Goal: Navigation & Orientation: Find specific page/section

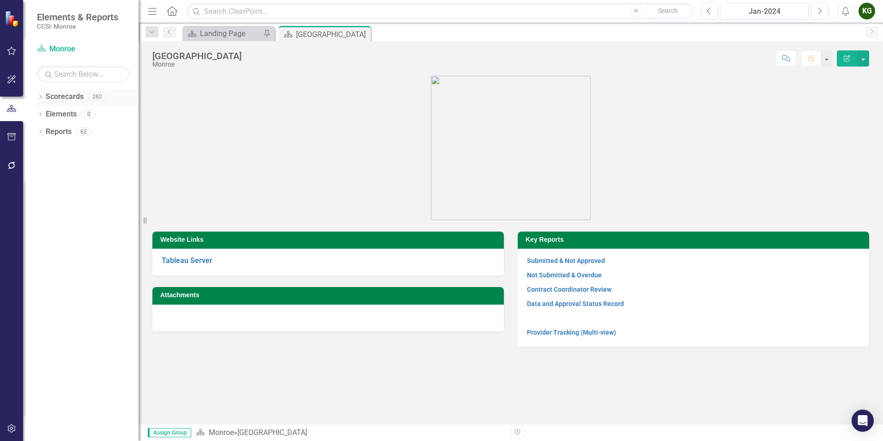
click at [39, 94] on div "Dropdown" at bounding box center [40, 98] width 6 height 8
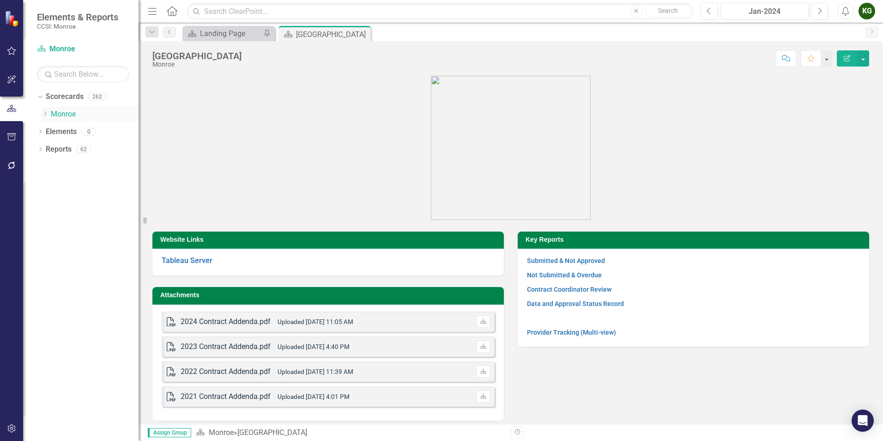
click at [44, 111] on icon "Dropdown" at bounding box center [45, 114] width 7 height 6
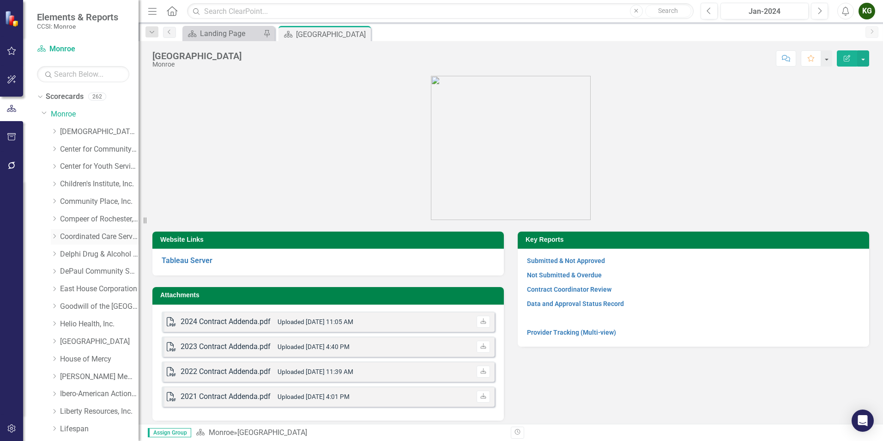
drag, startPoint x: 55, startPoint y: 238, endPoint x: 73, endPoint y: 241, distance: 18.2
click at [55, 238] on icon "Dropdown" at bounding box center [54, 236] width 7 height 6
click at [94, 238] on link "Coordinated Care Services Inc." at bounding box center [99, 236] width 79 height 11
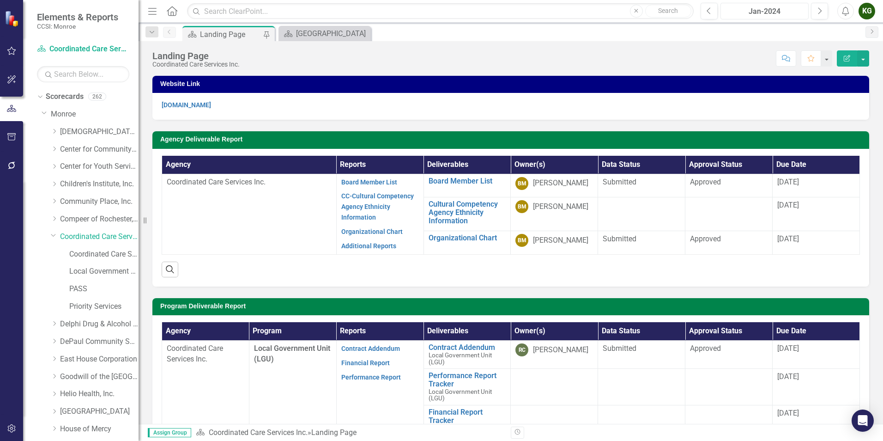
click at [764, 11] on div "Jan-2024" at bounding box center [765, 11] width 82 height 11
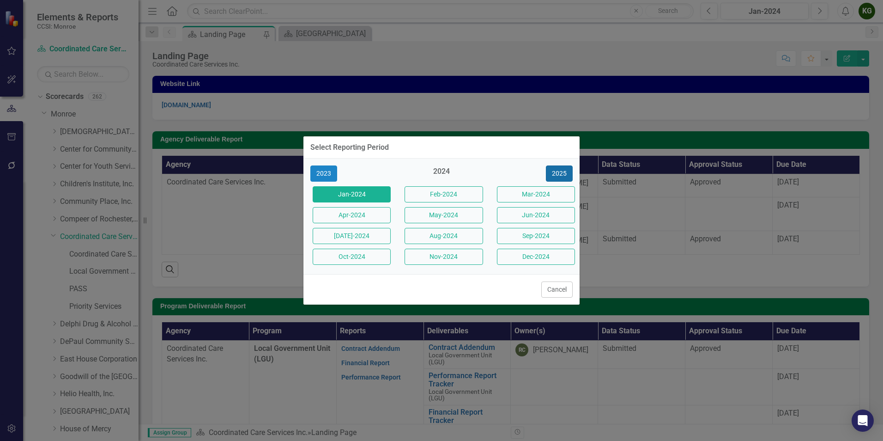
click at [553, 174] on button "2025" at bounding box center [559, 173] width 27 height 16
click at [451, 237] on button "Aug-2025" at bounding box center [444, 236] width 78 height 16
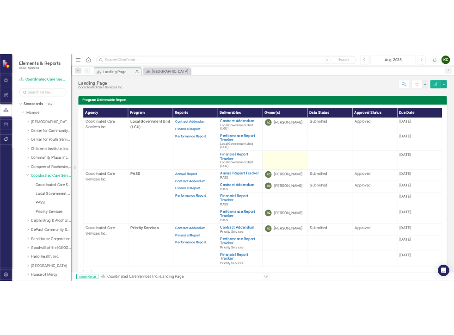
scroll to position [231, 0]
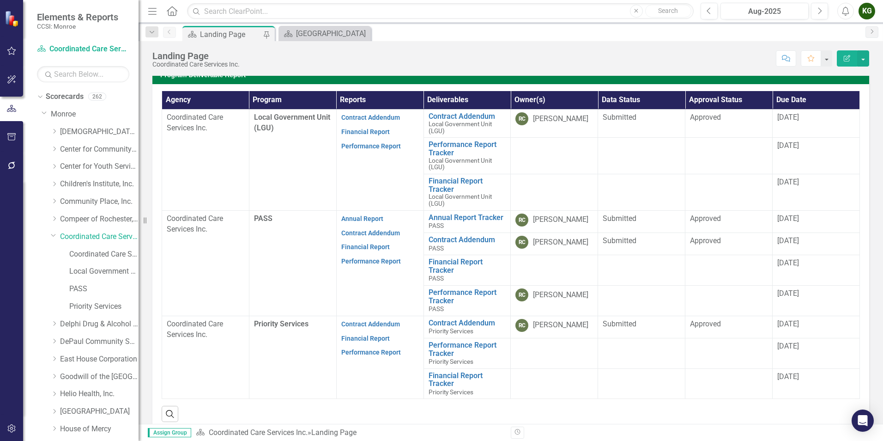
click at [798, 102] on th "Due Date" at bounding box center [816, 100] width 87 height 18
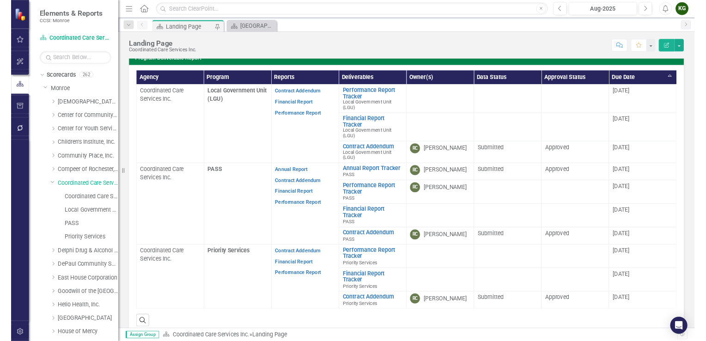
scroll to position [238, 0]
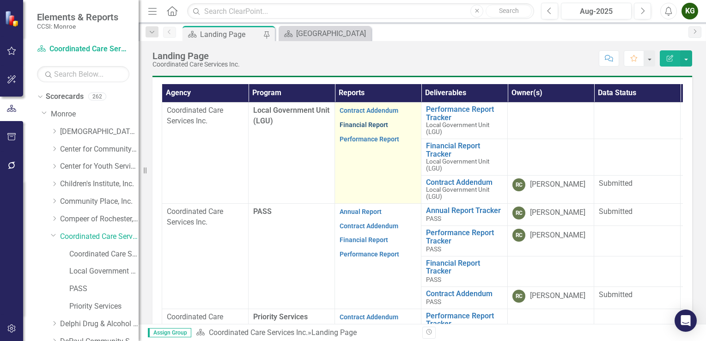
click at [363, 128] on link "Financial Report" at bounding box center [364, 124] width 49 height 7
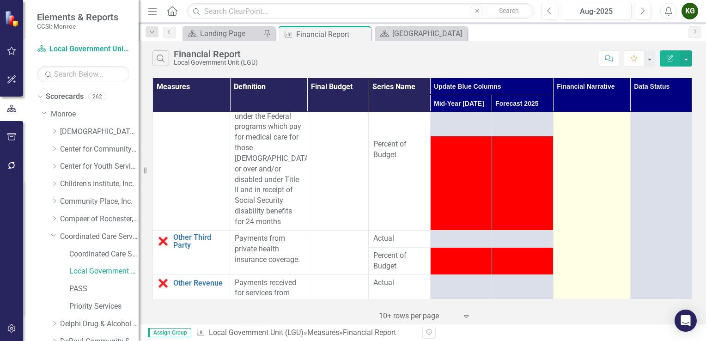
scroll to position [1155, 0]
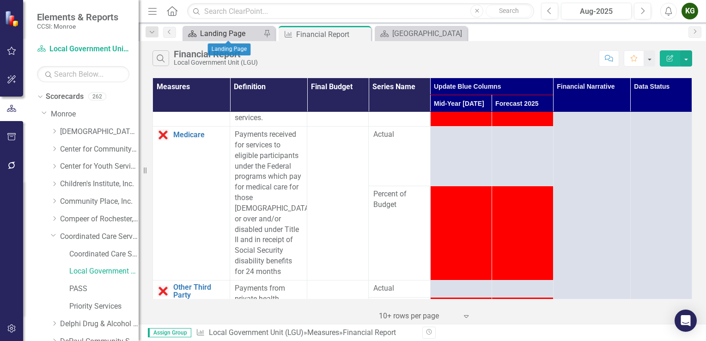
click at [207, 38] on div "Landing Page" at bounding box center [230, 34] width 61 height 12
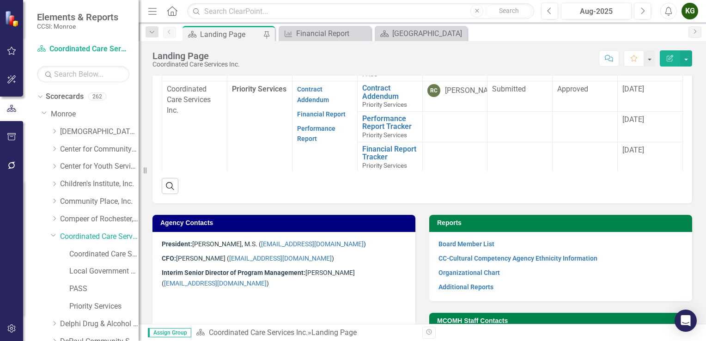
scroll to position [431, 0]
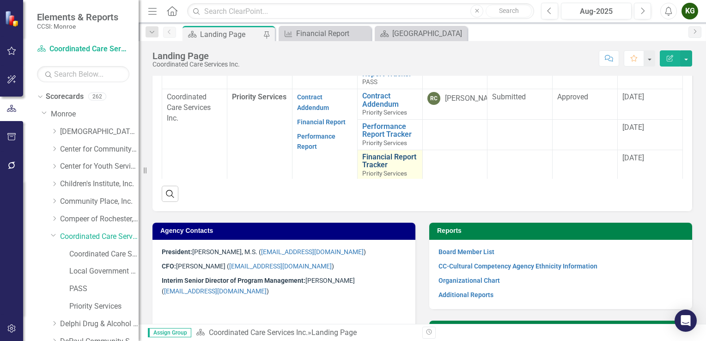
click at [381, 158] on link "Financial Report Tracker" at bounding box center [389, 161] width 55 height 16
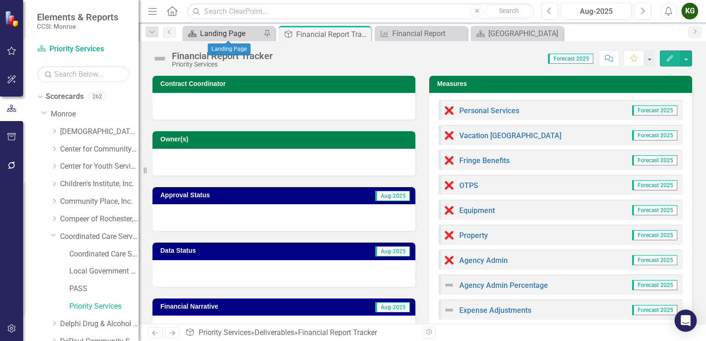
click at [211, 37] on div "Landing Page" at bounding box center [230, 34] width 61 height 12
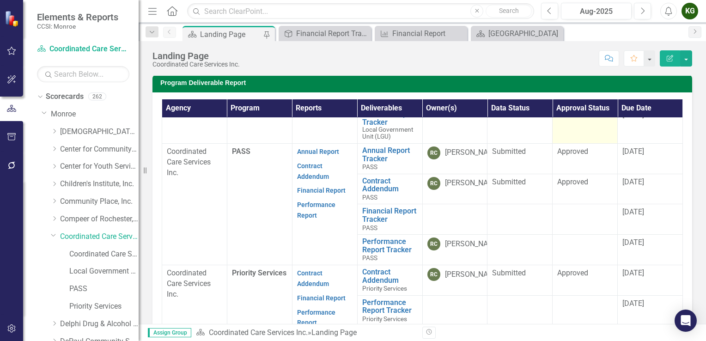
scroll to position [277, 0]
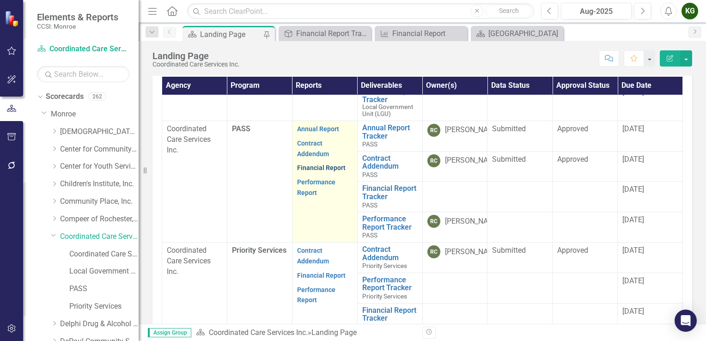
click at [320, 168] on link "Financial Report" at bounding box center [321, 167] width 49 height 7
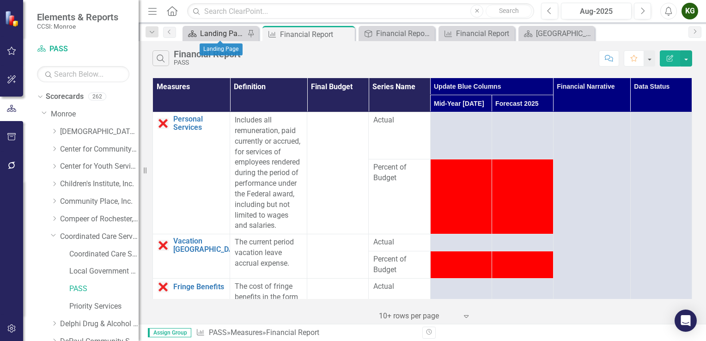
click at [223, 36] on div "Landing Page" at bounding box center [222, 34] width 45 height 12
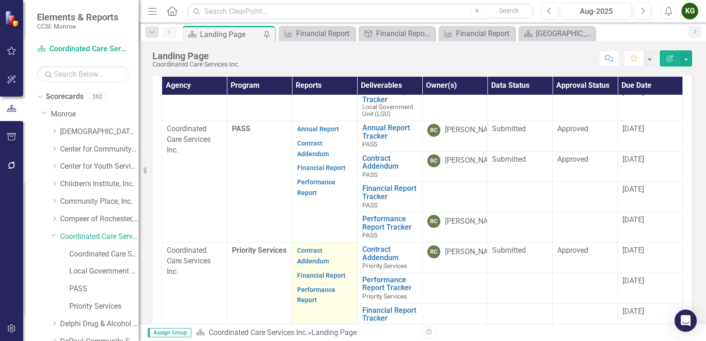
scroll to position [323, 0]
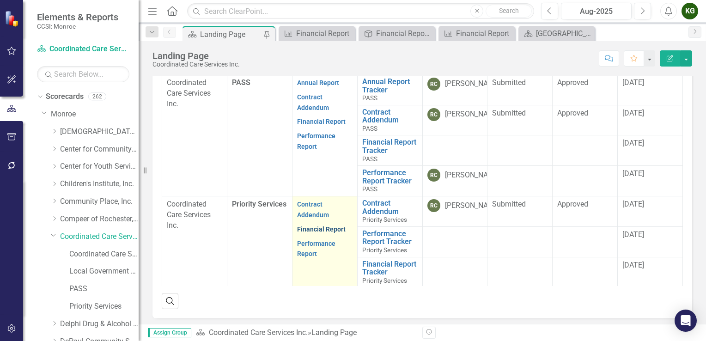
click at [310, 229] on link "Financial Report" at bounding box center [321, 228] width 49 height 7
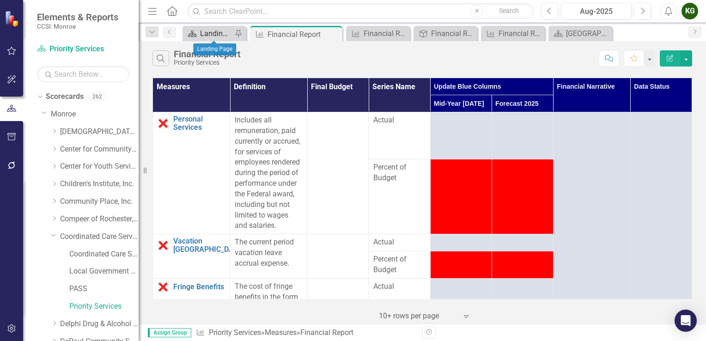
click at [207, 36] on div "Landing Page" at bounding box center [216, 34] width 32 height 12
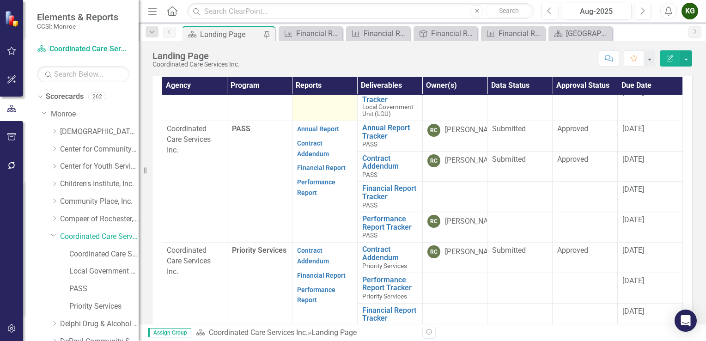
scroll to position [323, 0]
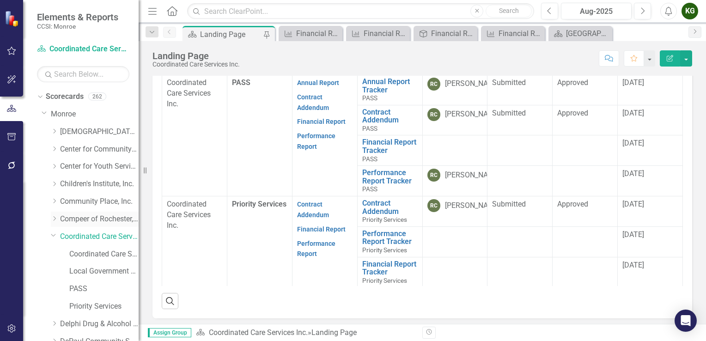
click at [85, 219] on link "Compeer of Rochester, Inc." at bounding box center [99, 219] width 79 height 11
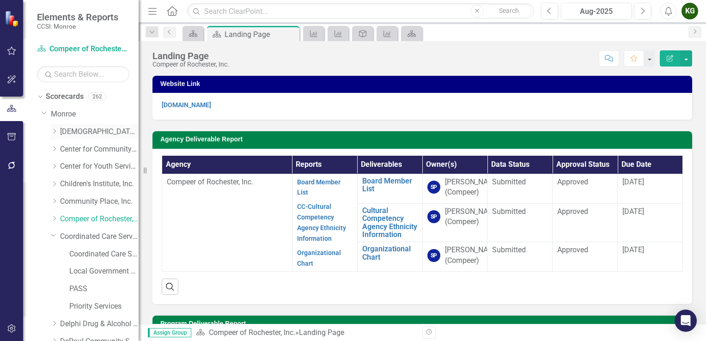
click at [85, 132] on link "[DEMOGRAPHIC_DATA] Charities Family & Community Services" at bounding box center [99, 132] width 79 height 11
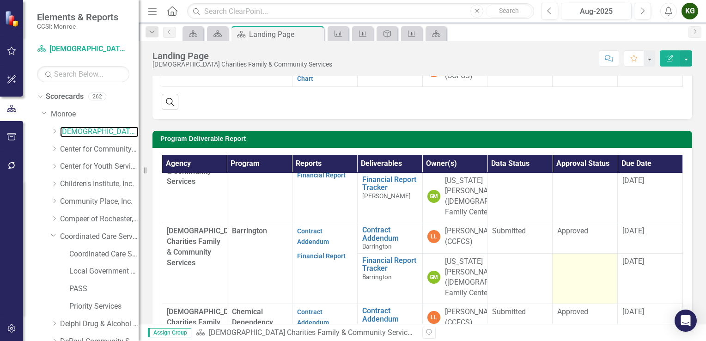
scroll to position [46, 0]
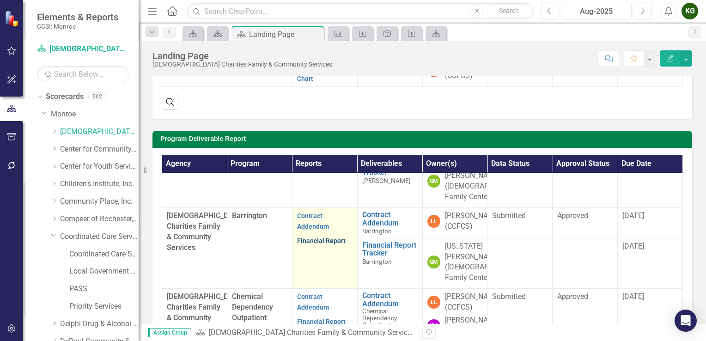
click at [311, 244] on link "Financial Report" at bounding box center [321, 240] width 49 height 7
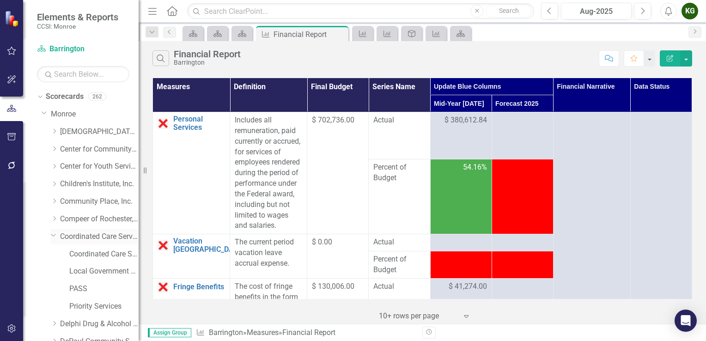
drag, startPoint x: 105, startPoint y: 235, endPoint x: 200, endPoint y: 242, distance: 95.0
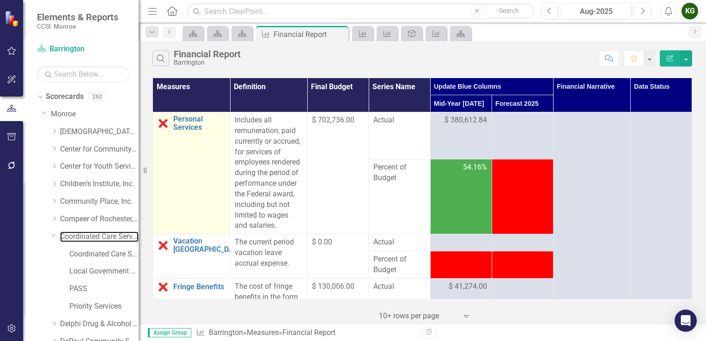
click at [105, 235] on link "Coordinated Care Services Inc." at bounding box center [99, 236] width 79 height 11
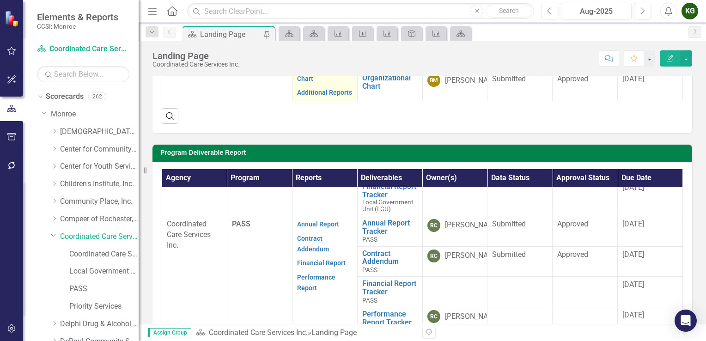
scroll to position [83, 0]
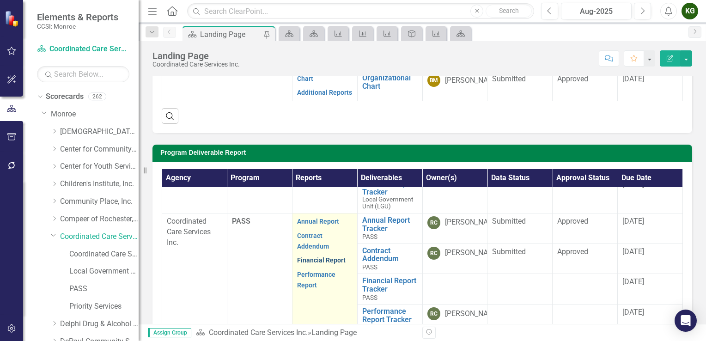
click at [314, 258] on link "Financial Report" at bounding box center [321, 259] width 49 height 7
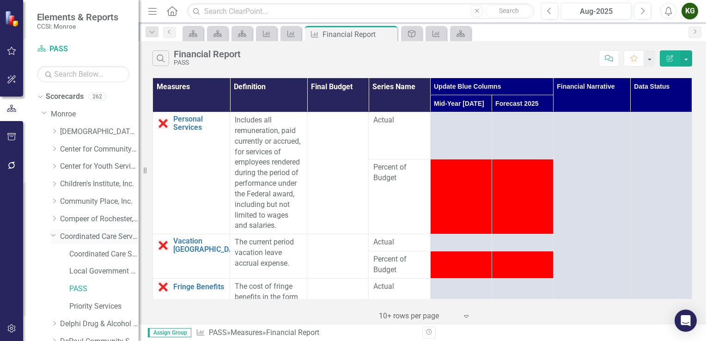
click at [97, 238] on link "Coordinated Care Services Inc." at bounding box center [99, 236] width 79 height 11
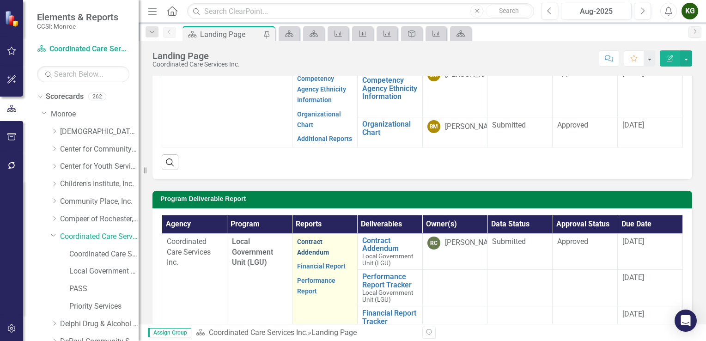
click at [314, 248] on link "Contract Addendum" at bounding box center [313, 247] width 32 height 18
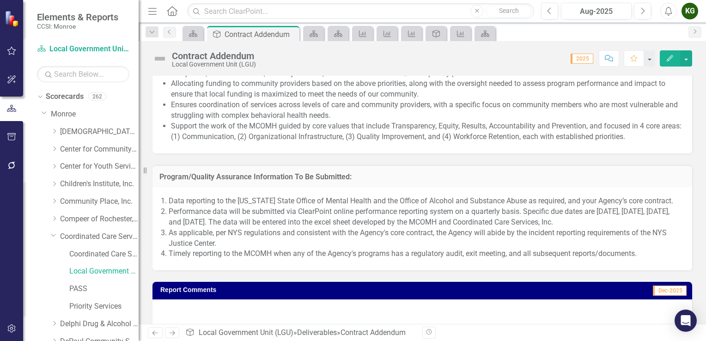
scroll to position [924, 0]
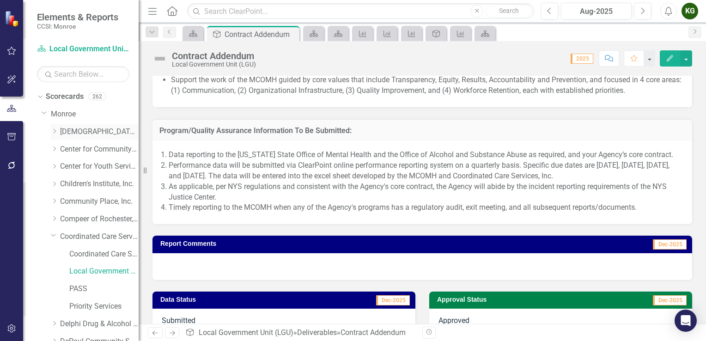
click at [94, 133] on link "[DEMOGRAPHIC_DATA] Charities Family & Community Services" at bounding box center [99, 132] width 79 height 11
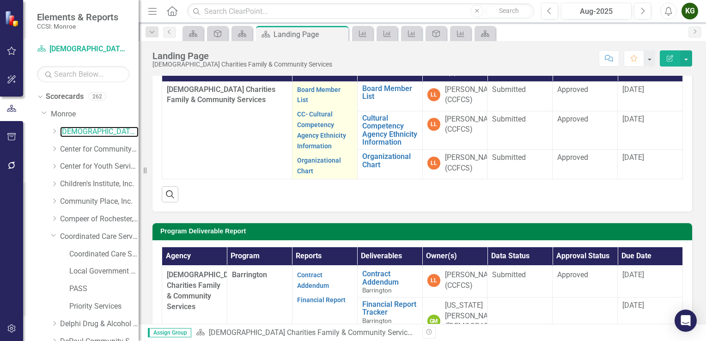
scroll to position [92, 0]
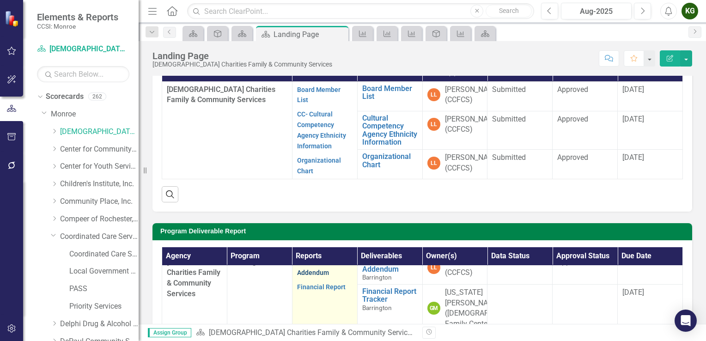
click at [310, 276] on link "Contract Addendum" at bounding box center [313, 267] width 32 height 18
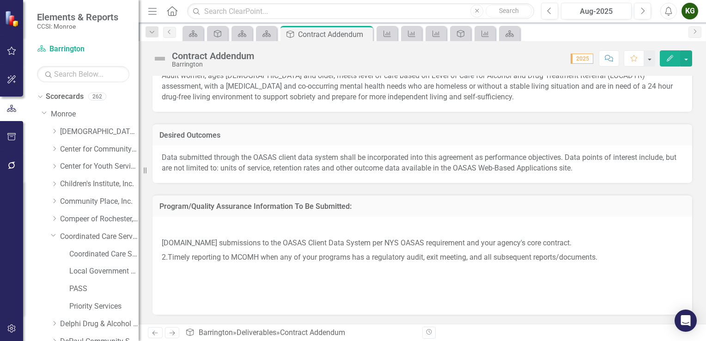
scroll to position [586, 0]
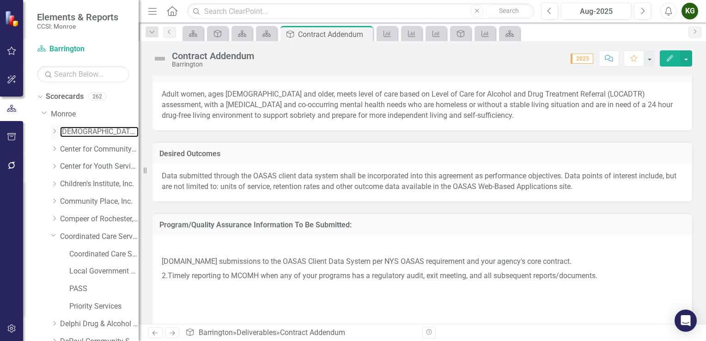
drag, startPoint x: 73, startPoint y: 130, endPoint x: 120, endPoint y: 138, distance: 48.2
click at [73, 130] on link "[DEMOGRAPHIC_DATA] Charities Family & Community Services" at bounding box center [99, 132] width 79 height 11
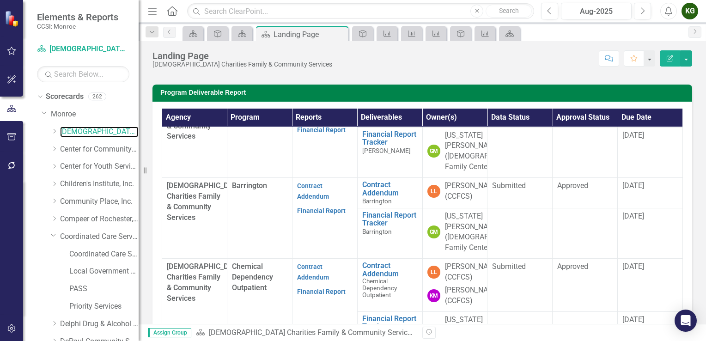
scroll to position [46, 0]
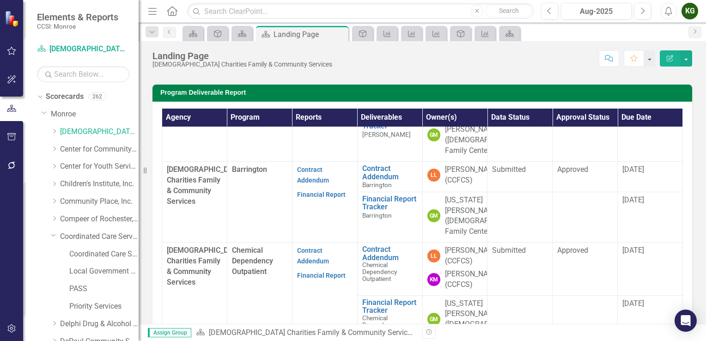
click at [691, 13] on div "KG" at bounding box center [690, 11] width 17 height 17
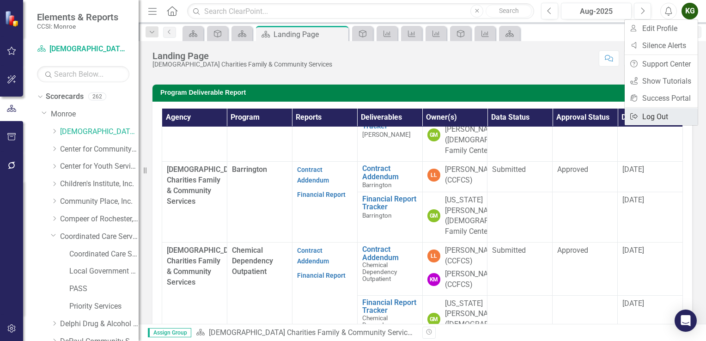
click at [658, 116] on link "Logout Log Out" at bounding box center [661, 116] width 73 height 17
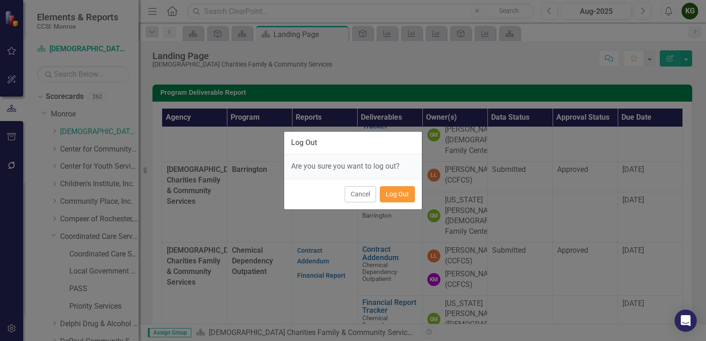
click at [406, 189] on button "Log Out" at bounding box center [397, 194] width 35 height 16
